Goal: Task Accomplishment & Management: Manage account settings

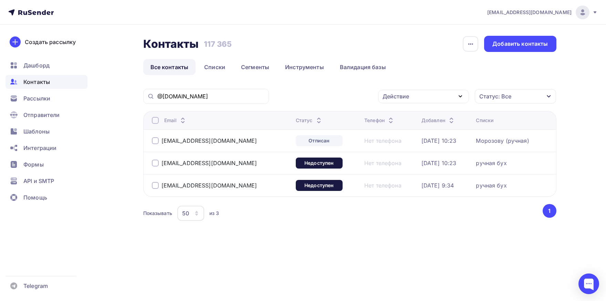
click at [241, 211] on div "Показывать 50 10 20 50 100 из 3" at bounding box center [342, 214] width 398 height 16
click at [205, 93] on input "@dhabits.ru" at bounding box center [210, 97] width 107 height 8
click at [157, 161] on div at bounding box center [155, 163] width 7 height 7
click at [154, 185] on div at bounding box center [155, 185] width 7 height 7
click at [404, 97] on div "Действие" at bounding box center [395, 96] width 27 height 8
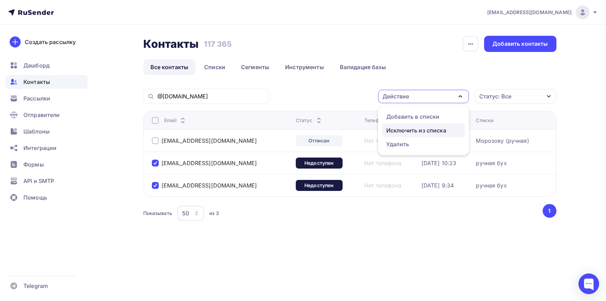
click at [403, 127] on div "Исключить из списка" at bounding box center [416, 130] width 60 height 8
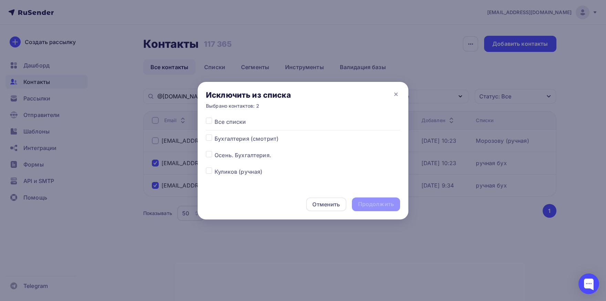
click at [214, 118] on label at bounding box center [214, 118] width 0 height 0
click at [211, 121] on input "checkbox" at bounding box center [209, 121] width 6 height 6
checkbox input "true"
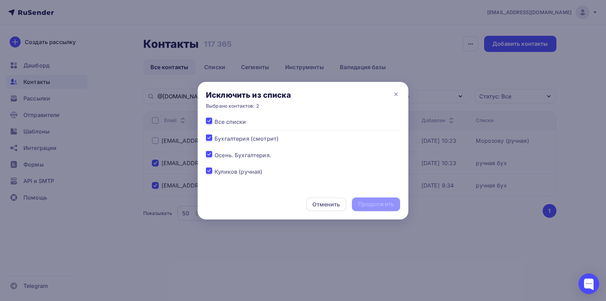
checkbox input "true"
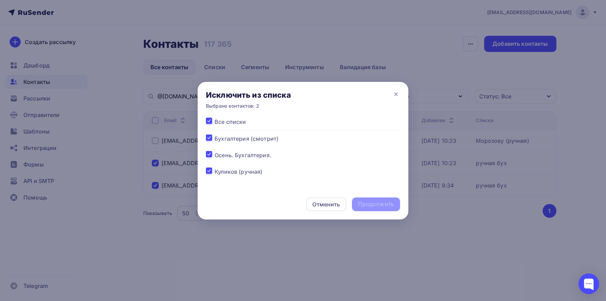
checkbox input "true"
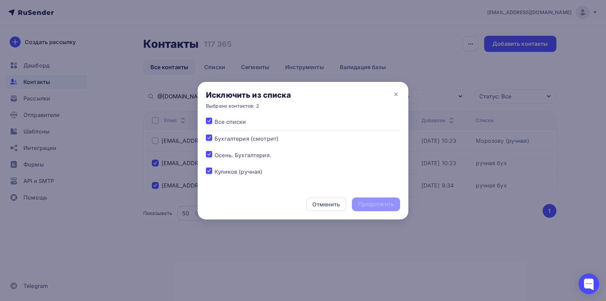
checkbox input "true"
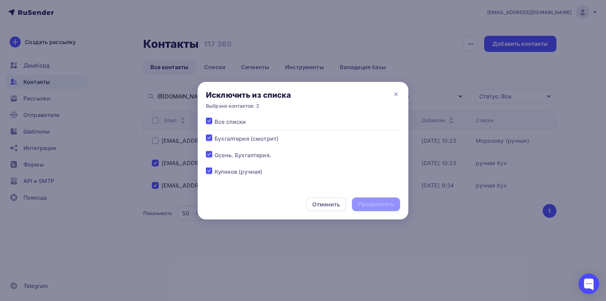
checkbox input "true"
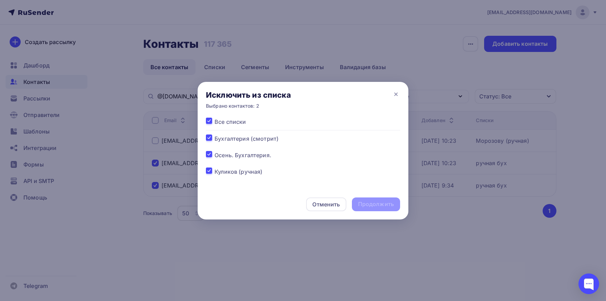
checkbox input "true"
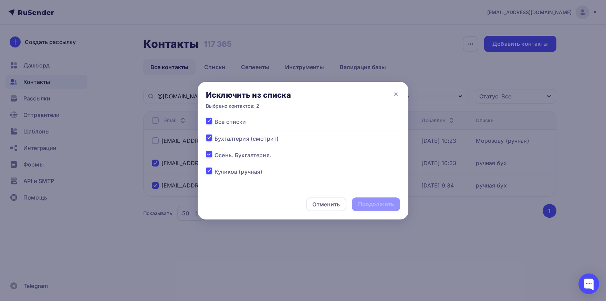
checkbox input "true"
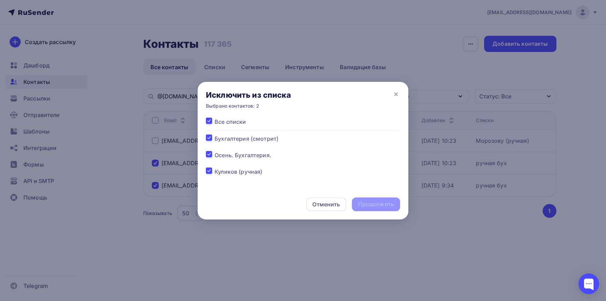
checkbox input "true"
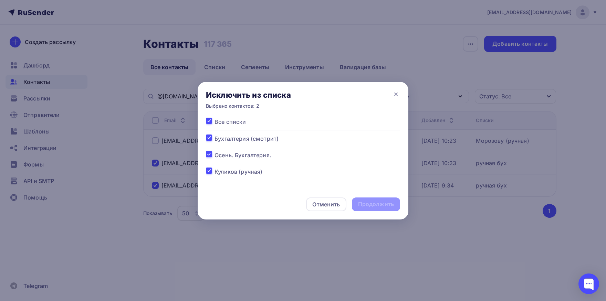
checkbox input "true"
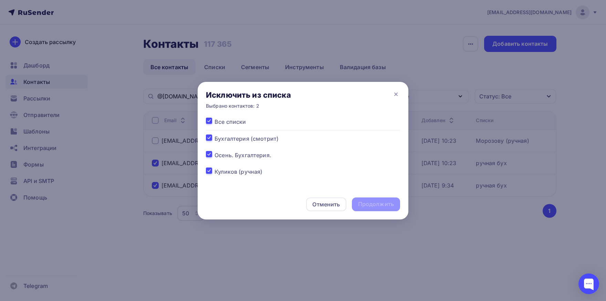
checkbox input "true"
click at [363, 201] on div "Продолжить" at bounding box center [376, 204] width 36 height 8
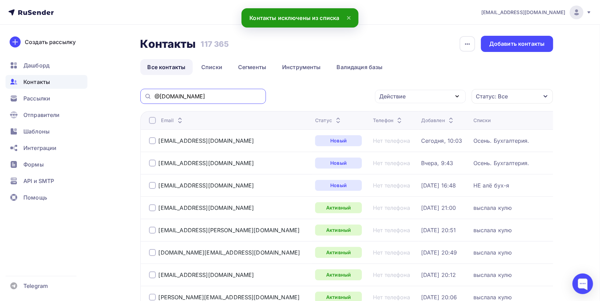
click at [248, 99] on input "@dhabits.ru" at bounding box center [208, 97] width 107 height 8
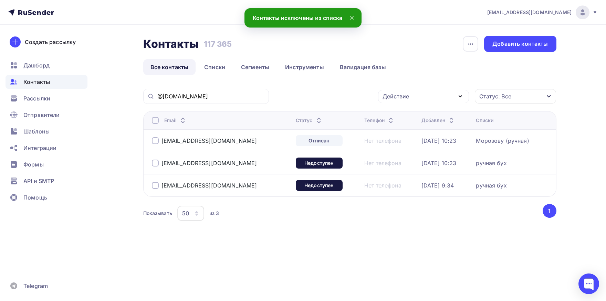
click at [153, 161] on div at bounding box center [155, 163] width 7 height 7
click at [153, 184] on div at bounding box center [155, 185] width 7 height 7
click at [419, 103] on div "Действие" at bounding box center [423, 96] width 91 height 13
click at [405, 117] on div "Добавить в списки" at bounding box center [412, 117] width 53 height 8
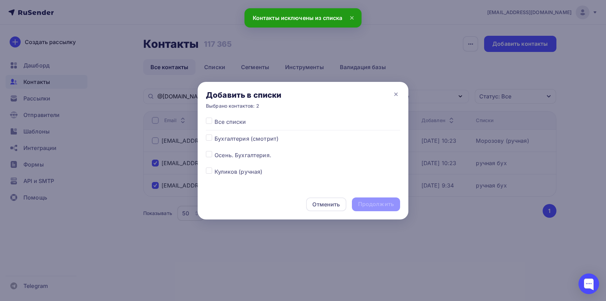
click at [214, 151] on label at bounding box center [214, 151] width 0 height 0
click at [208, 154] on input "checkbox" at bounding box center [209, 154] width 6 height 6
checkbox input "true"
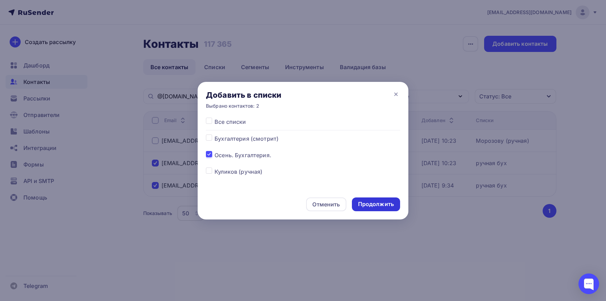
click at [373, 203] on div "Продолжить" at bounding box center [376, 204] width 36 height 8
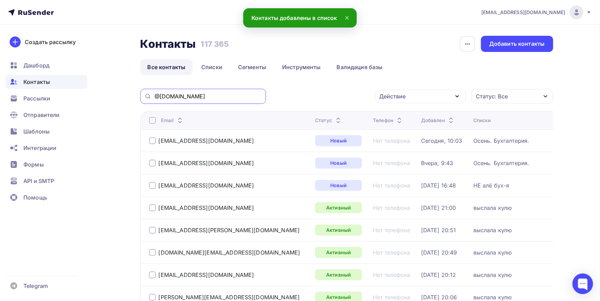
click at [226, 100] on input "@dhabits.ru" at bounding box center [208, 97] width 107 height 8
click at [224, 98] on input "@dhabits.ru" at bounding box center [208, 97] width 107 height 8
paste input "Александра Викторовна"
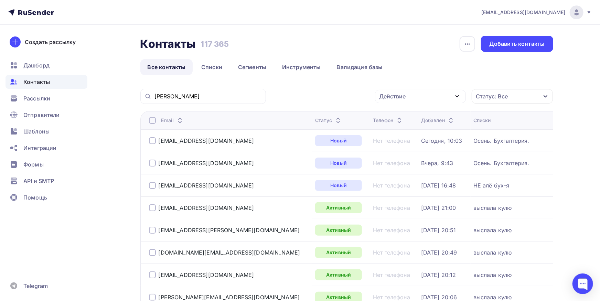
click at [196, 92] on div "Александра Викторовна" at bounding box center [203, 96] width 126 height 15
click at [195, 98] on input "Александра Викторовна" at bounding box center [208, 97] width 107 height 8
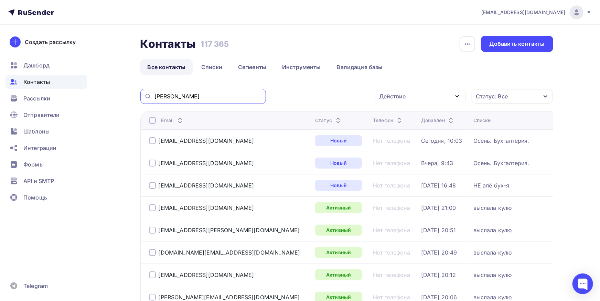
paste input "alecsandra-n@woodexpert.biz"
drag, startPoint x: 194, startPoint y: 97, endPoint x: 107, endPoint y: 85, distance: 87.9
click at [155, 93] on input "alecsandra-n@woodexpert.biz" at bounding box center [208, 97] width 107 height 8
type input "woodexpert.biz"
drag, startPoint x: 228, startPoint y: 93, endPoint x: 228, endPoint y: 98, distance: 5.2
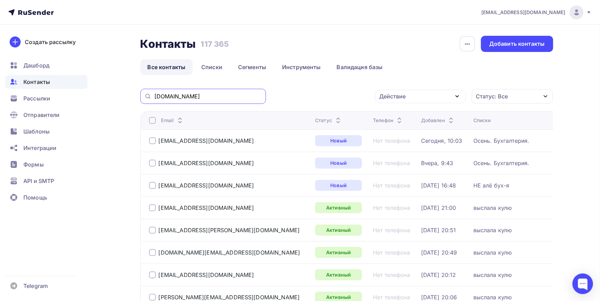
click at [228, 95] on input "woodexpert.biz" at bounding box center [208, 97] width 107 height 8
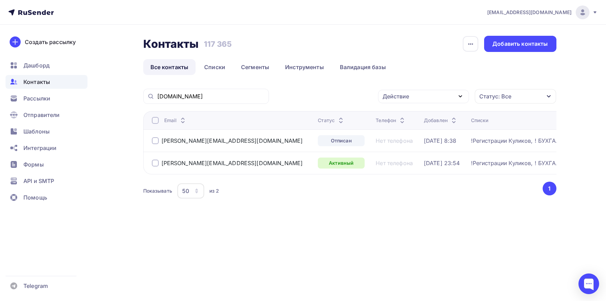
click at [155, 143] on div at bounding box center [155, 140] width 7 height 7
click at [408, 102] on div "Действие" at bounding box center [423, 96] width 91 height 13
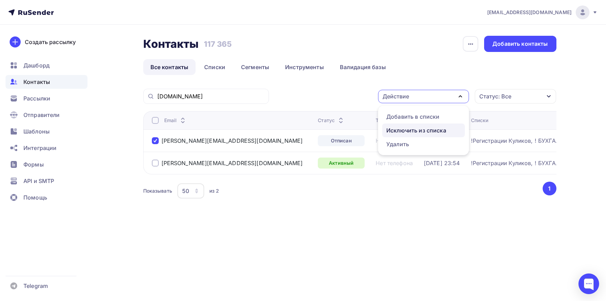
click at [407, 128] on div "Исключить из списка" at bounding box center [416, 130] width 60 height 8
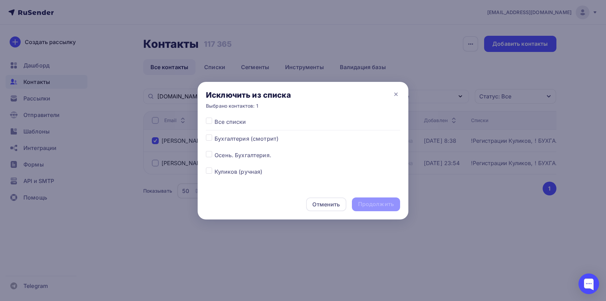
click at [214, 118] on label at bounding box center [214, 118] width 0 height 0
click at [206, 121] on input "checkbox" at bounding box center [209, 121] width 6 height 6
checkbox input "true"
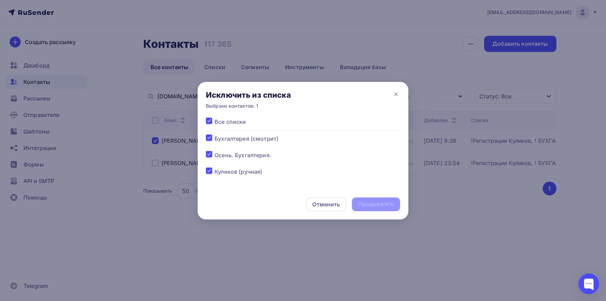
checkbox input "true"
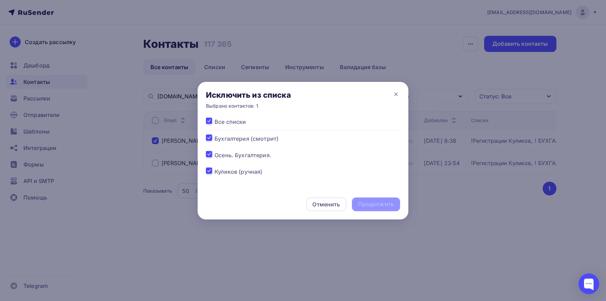
checkbox input "true"
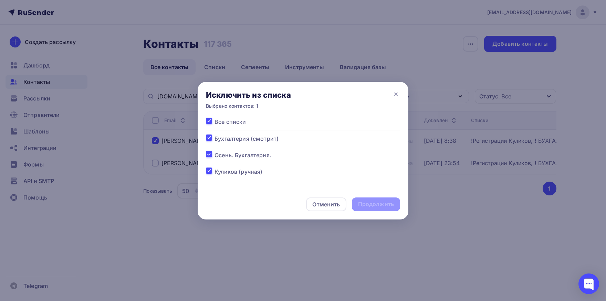
checkbox input "true"
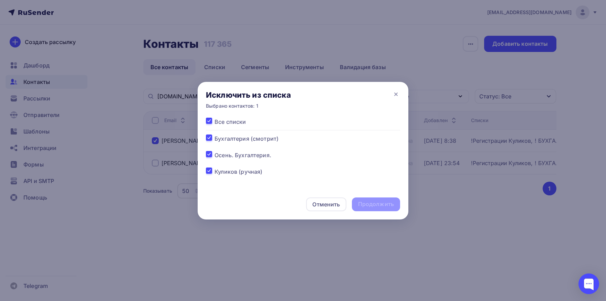
checkbox input "true"
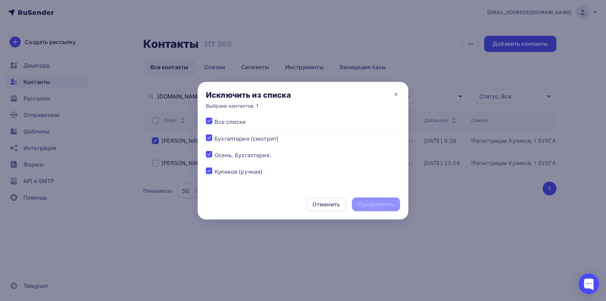
checkbox input "true"
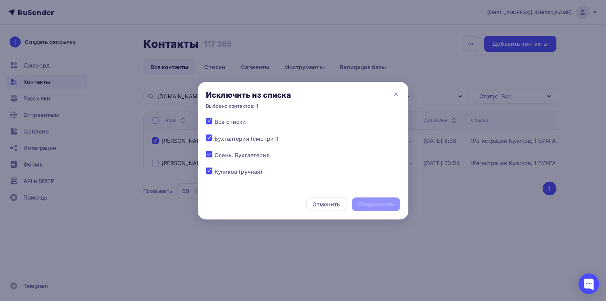
checkbox input "true"
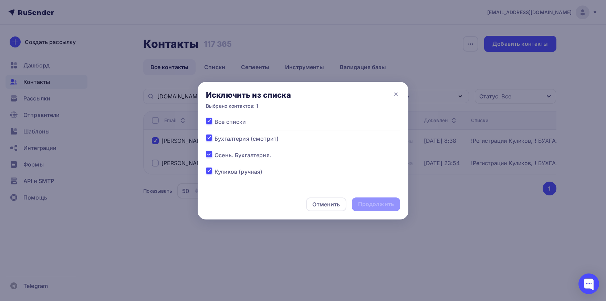
checkbox input "true"
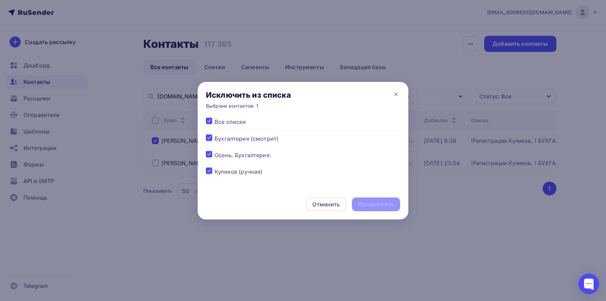
checkbox input "true"
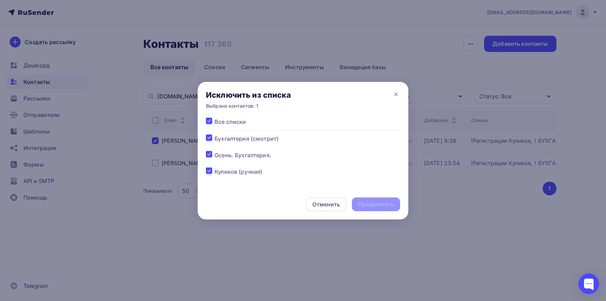
checkbox input "true"
click at [374, 204] on div "Продолжить" at bounding box center [376, 204] width 36 height 8
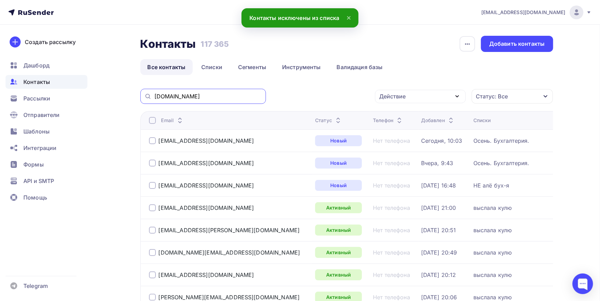
click at [243, 98] on input "woodexpert.biz" at bounding box center [208, 97] width 107 height 8
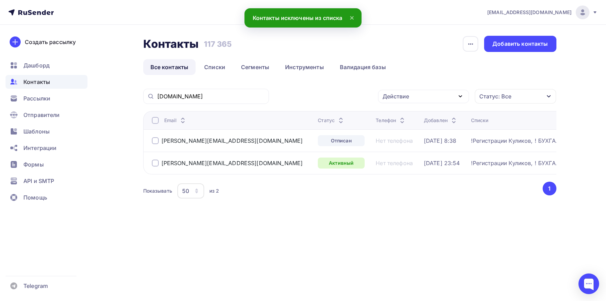
click at [157, 123] on div at bounding box center [155, 120] width 7 height 7
click at [157, 161] on div at bounding box center [155, 163] width 7 height 7
click at [412, 95] on div "Действие" at bounding box center [423, 96] width 91 height 13
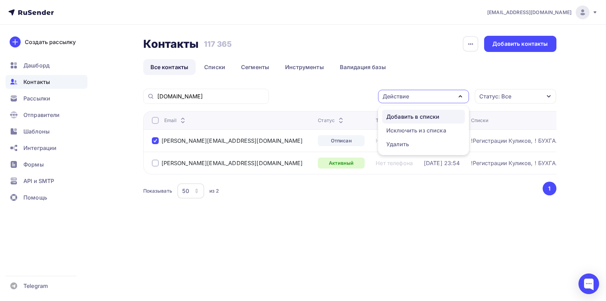
click at [411, 119] on div "Добавить в списки" at bounding box center [412, 117] width 53 height 8
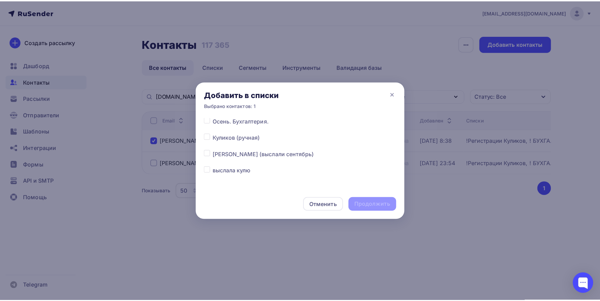
scroll to position [36, 0]
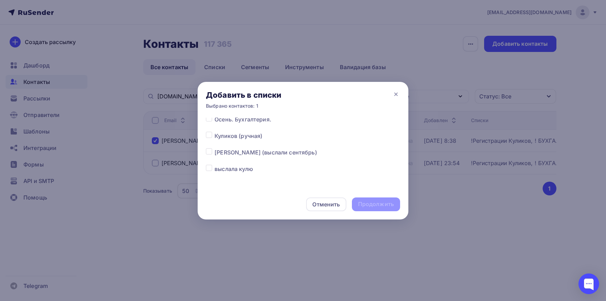
click at [214, 148] on label at bounding box center [214, 148] width 0 height 0
click at [211, 151] on input "checkbox" at bounding box center [209, 151] width 6 height 6
checkbox input "true"
click at [364, 206] on div "Продолжить" at bounding box center [376, 204] width 36 height 8
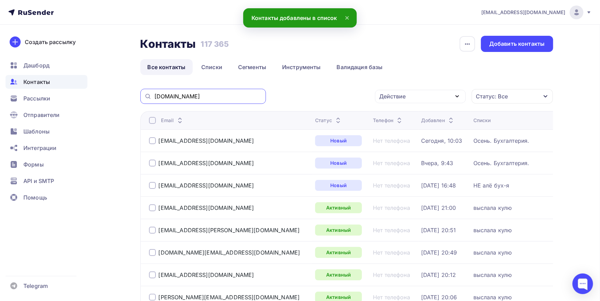
click at [208, 97] on input "woodexpert.biz" at bounding box center [208, 97] width 107 height 8
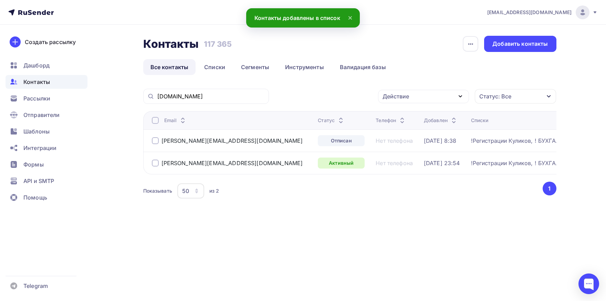
click at [154, 164] on div at bounding box center [155, 163] width 7 height 7
click at [435, 100] on div "Действие" at bounding box center [423, 96] width 91 height 13
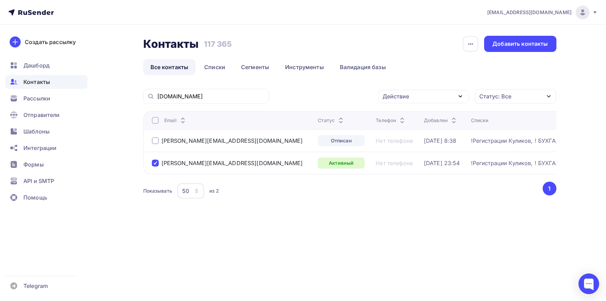
click at [389, 100] on div "Действие" at bounding box center [395, 96] width 27 height 8
click at [388, 130] on div "Исключить из списка" at bounding box center [416, 130] width 60 height 8
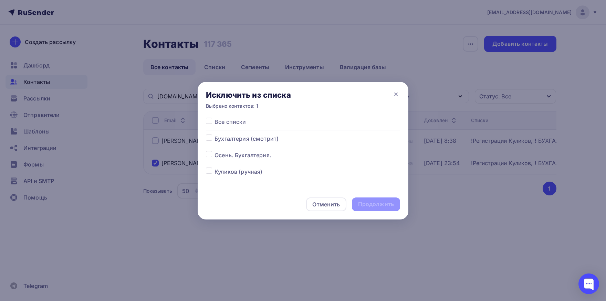
click at [214, 118] on label at bounding box center [214, 118] width 0 height 0
click at [210, 122] on input "checkbox" at bounding box center [209, 121] width 6 height 6
checkbox input "true"
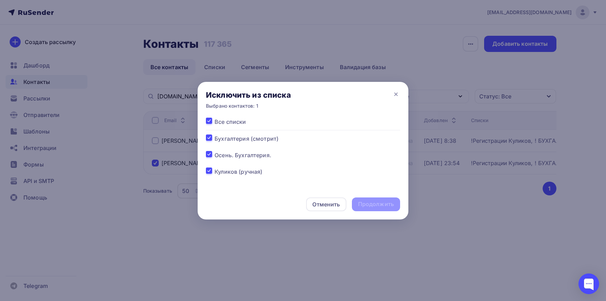
checkbox input "true"
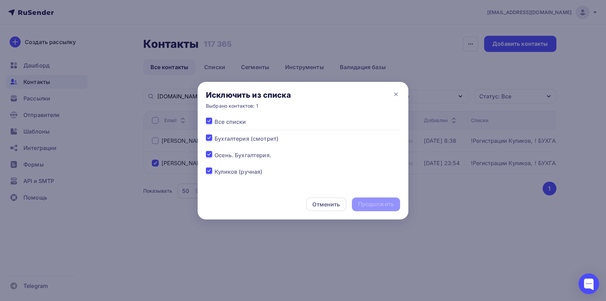
checkbox input "true"
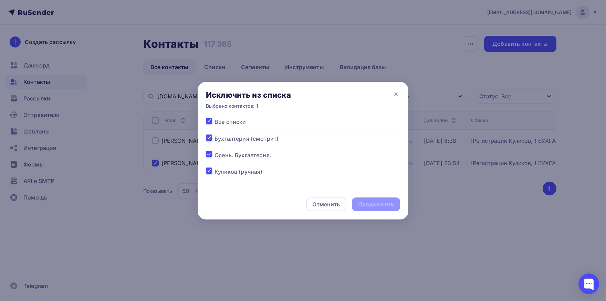
checkbox input "true"
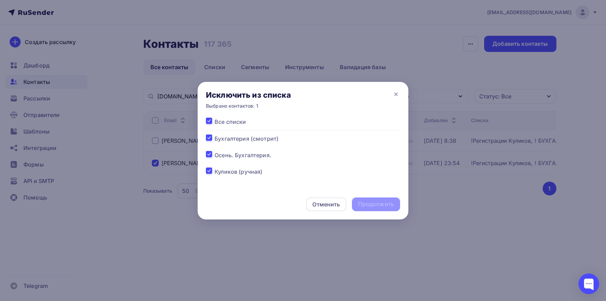
checkbox input "true"
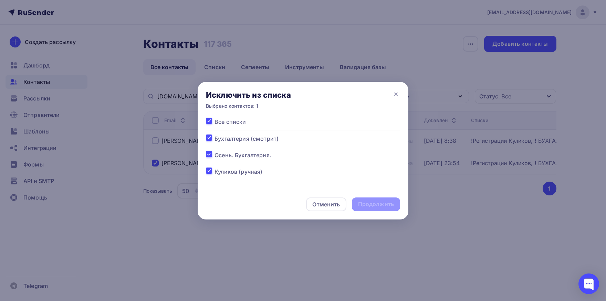
checkbox input "true"
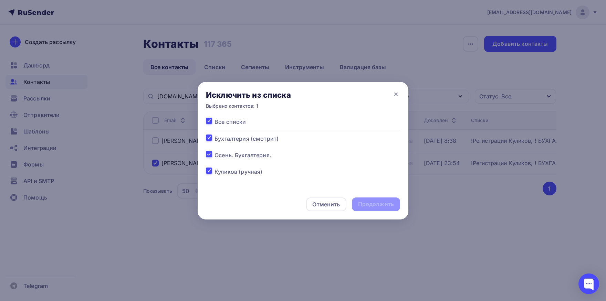
checkbox input "true"
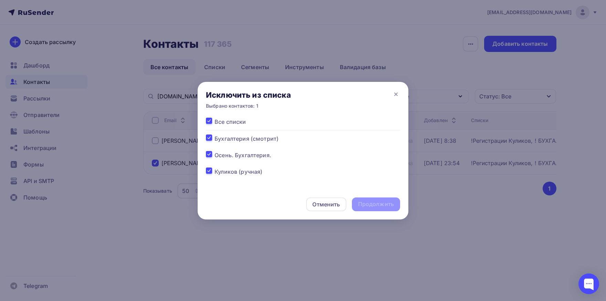
checkbox input "true"
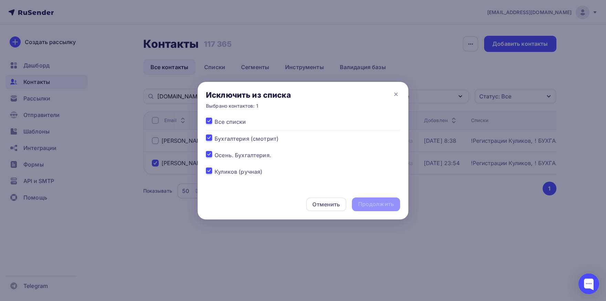
checkbox input "true"
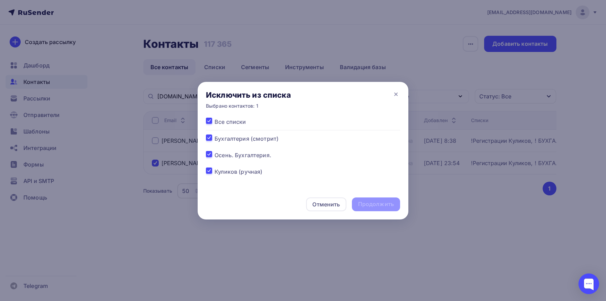
checkbox input "true"
click at [371, 202] on div "Продолжить" at bounding box center [376, 204] width 36 height 8
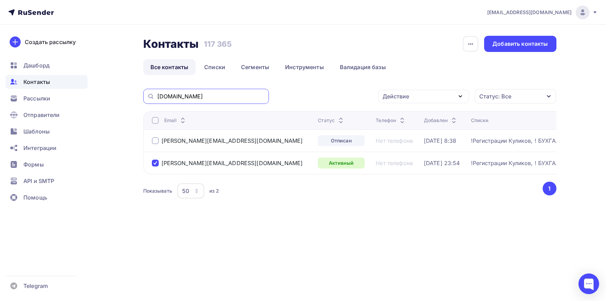
click at [233, 94] on input "woodexpert.biz" at bounding box center [210, 97] width 107 height 8
click at [155, 164] on div at bounding box center [155, 163] width 7 height 7
click at [397, 97] on div "Действие" at bounding box center [395, 96] width 27 height 8
click at [397, 113] on div "Добавить в списки" at bounding box center [412, 117] width 53 height 8
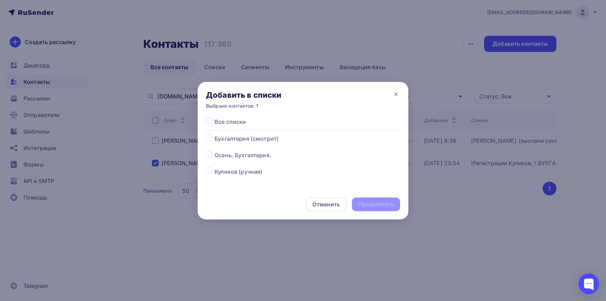
click at [212, 172] on div at bounding box center [210, 172] width 9 height 8
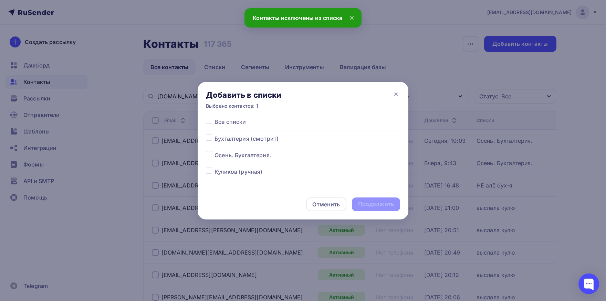
click at [214, 168] on label at bounding box center [214, 168] width 0 height 0
click at [208, 171] on input "checkbox" at bounding box center [209, 171] width 6 height 6
checkbox input "true"
click at [377, 200] on div "Продолжить" at bounding box center [376, 205] width 48 height 14
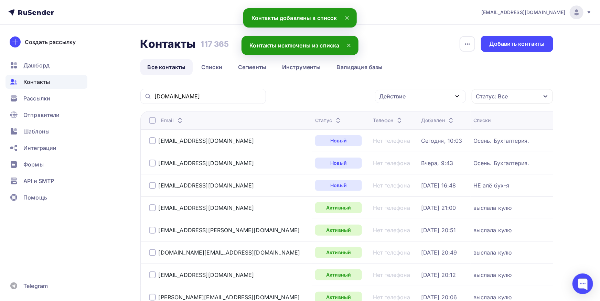
click at [207, 92] on div "woodexpert.biz" at bounding box center [203, 96] width 126 height 15
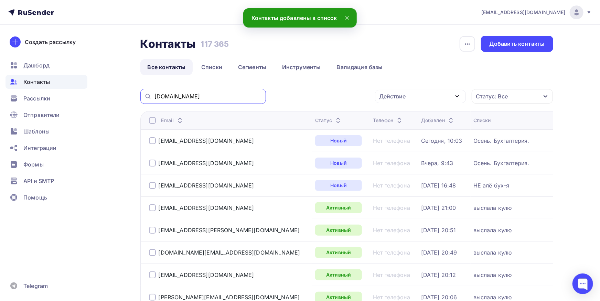
click at [208, 99] on input "woodexpert.biz" at bounding box center [208, 97] width 107 height 8
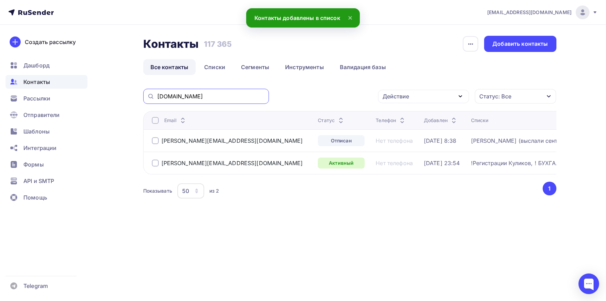
click at [208, 99] on input "woodexpert.biz" at bounding box center [210, 97] width 107 height 8
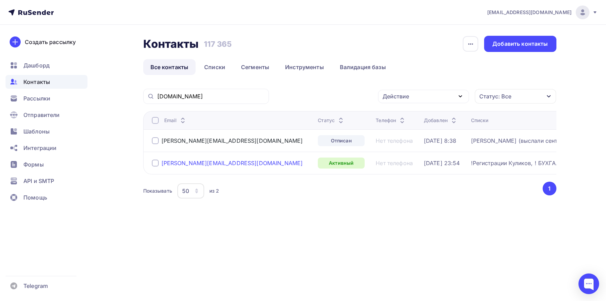
click at [201, 163] on div "[PERSON_NAME][EMAIL_ADDRESS][DOMAIN_NAME]" at bounding box center [231, 163] width 141 height 7
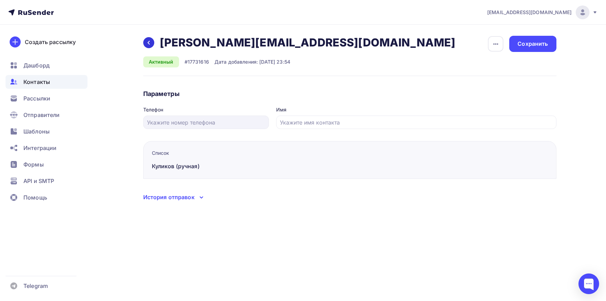
click at [149, 42] on icon at bounding box center [148, 43] width 2 height 4
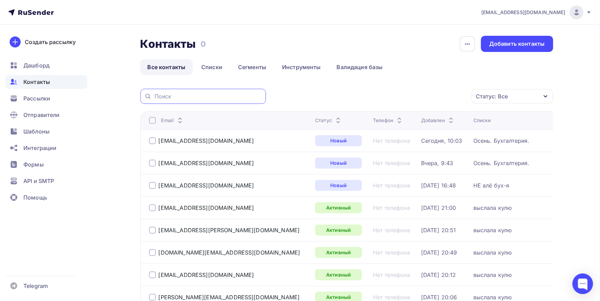
click at [223, 99] on input "text" at bounding box center [208, 97] width 107 height 8
paste input "olgamih@bk.ru"
type input "olgamih@bk.ru"
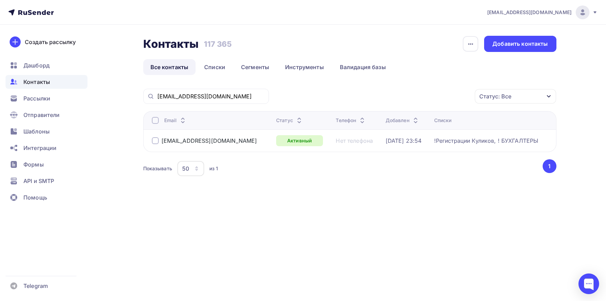
click at [154, 124] on div at bounding box center [155, 120] width 7 height 7
click at [170, 141] on div "olgamih@bk.ru" at bounding box center [209, 140] width 96 height 7
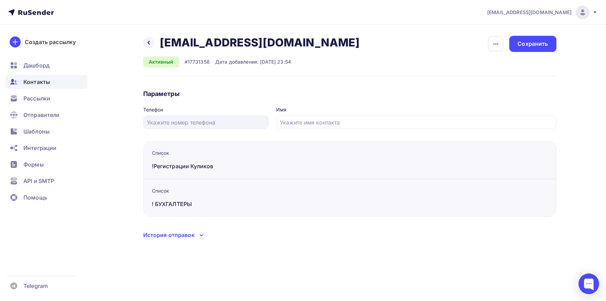
click at [168, 237] on div "История отправок" at bounding box center [168, 235] width 51 height 8
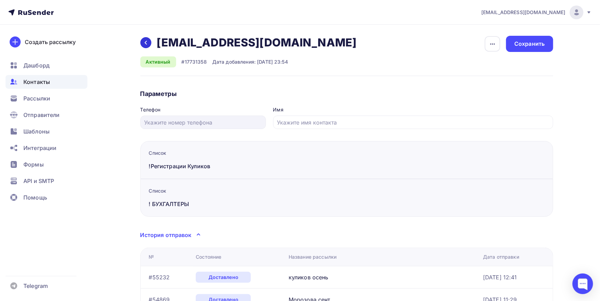
click at [148, 46] on div at bounding box center [145, 42] width 11 height 11
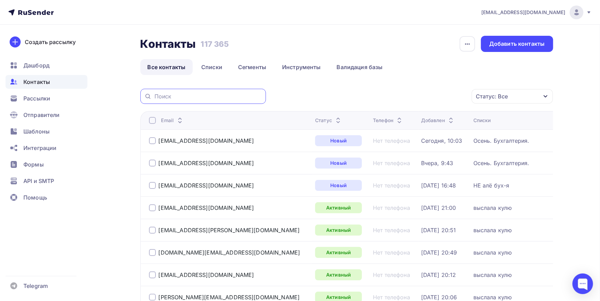
click at [212, 94] on input "text" at bounding box center [208, 97] width 107 height 8
paste input "olgamih@bk.ru"
type input "olgamih@bk.ru"
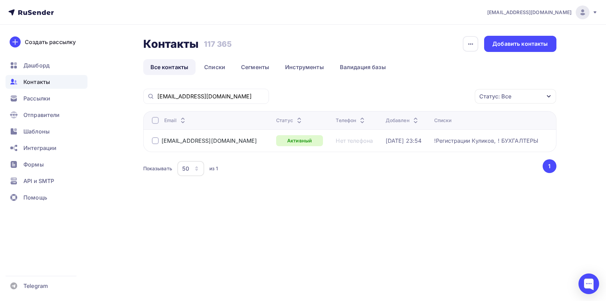
click at [156, 118] on div at bounding box center [155, 120] width 7 height 7
click at [417, 98] on div "Действие" at bounding box center [423, 96] width 91 height 13
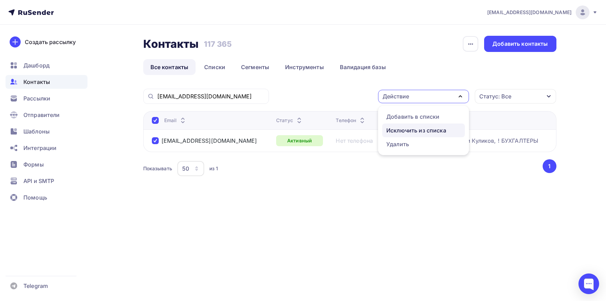
click at [414, 128] on div "Исключить из списка" at bounding box center [416, 130] width 60 height 8
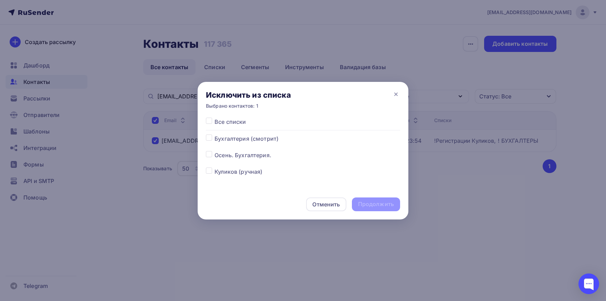
click at [214, 118] on label at bounding box center [214, 118] width 0 height 0
click at [211, 119] on input "checkbox" at bounding box center [209, 121] width 6 height 6
checkbox input "true"
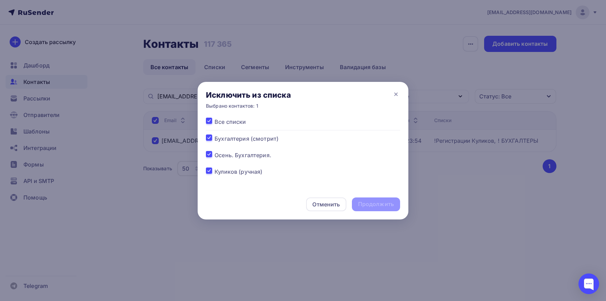
checkbox input "true"
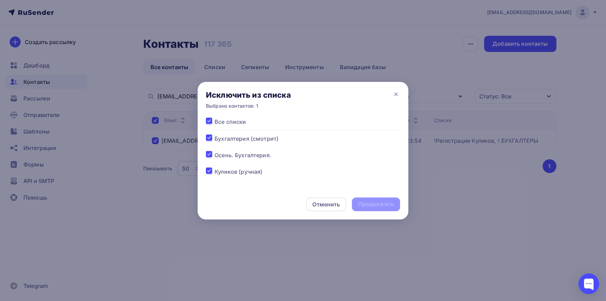
checkbox input "true"
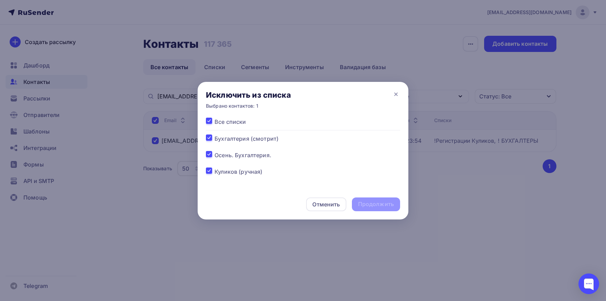
checkbox input "true"
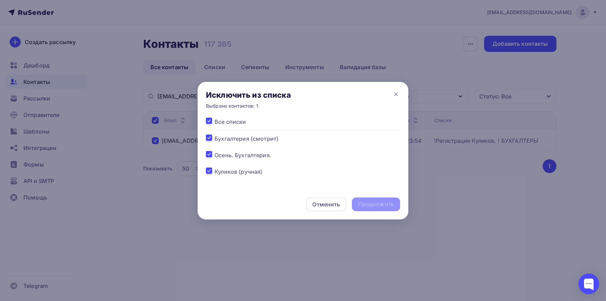
checkbox input "true"
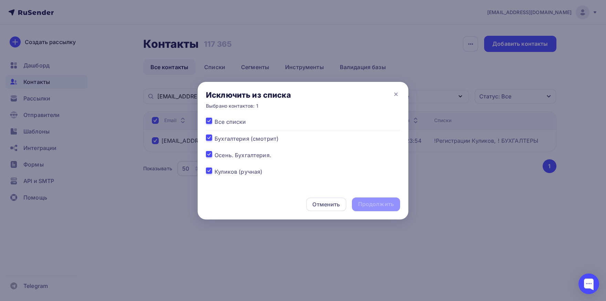
checkbox input "true"
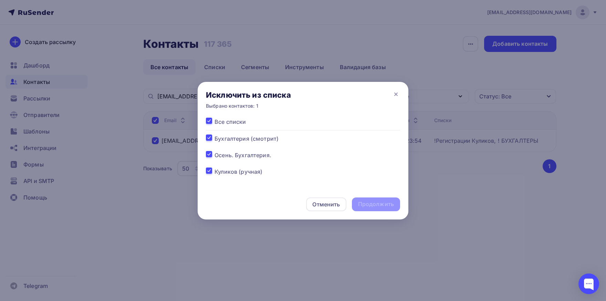
checkbox input "true"
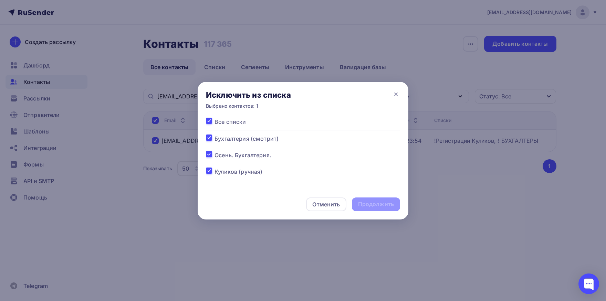
checkbox input "true"
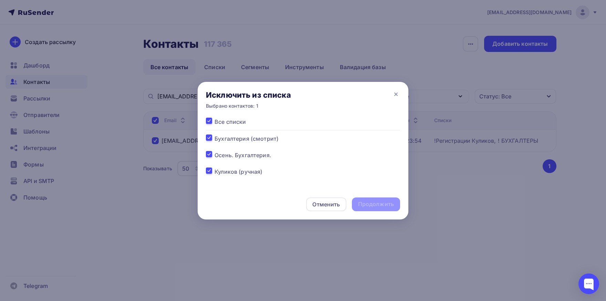
checkbox input "true"
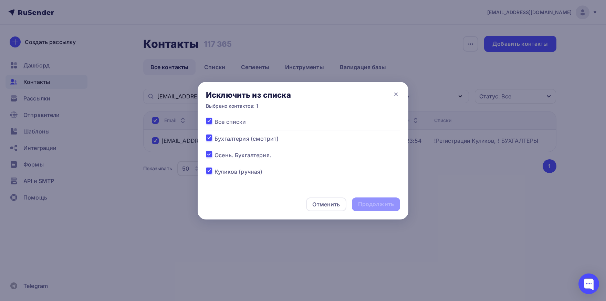
checkbox input "true"
click at [369, 201] on div "Продолжить" at bounding box center [376, 204] width 36 height 8
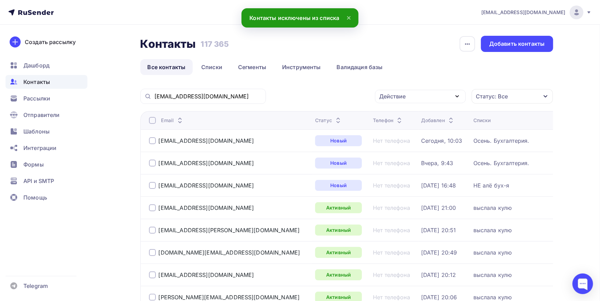
click at [229, 101] on div "olgamih@bk.ru" at bounding box center [203, 96] width 126 height 15
click at [229, 96] on input "olgamih@bk.ru" at bounding box center [208, 97] width 107 height 8
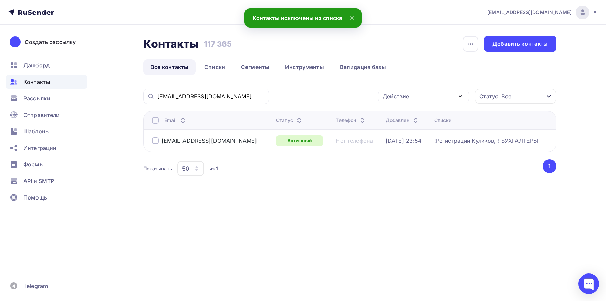
click at [156, 120] on div at bounding box center [155, 120] width 7 height 7
click at [388, 101] on div "Действие" at bounding box center [423, 96] width 91 height 13
click at [391, 113] on div "Добавить в списки" at bounding box center [412, 117] width 53 height 8
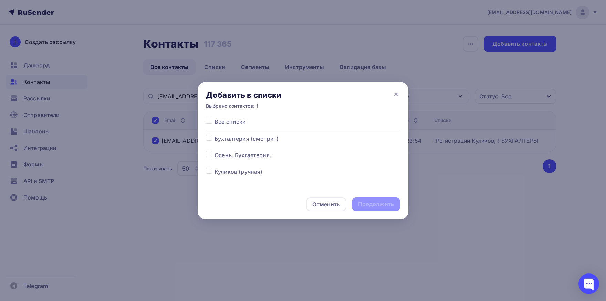
click at [214, 168] on label at bounding box center [214, 168] width 0 height 0
click at [207, 171] on input "checkbox" at bounding box center [209, 171] width 6 height 6
checkbox input "true"
click at [363, 203] on div "Продолжить" at bounding box center [376, 204] width 36 height 8
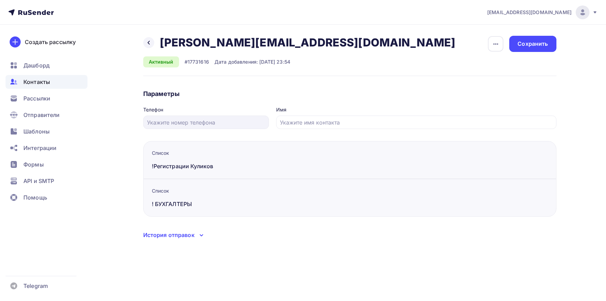
click at [176, 234] on div "История отправок" at bounding box center [168, 235] width 51 height 8
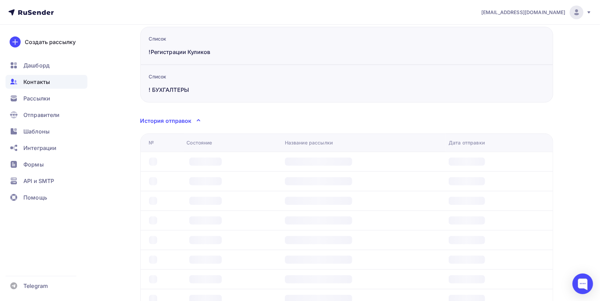
scroll to position [151, 0]
